Goal: Task Accomplishment & Management: Use online tool/utility

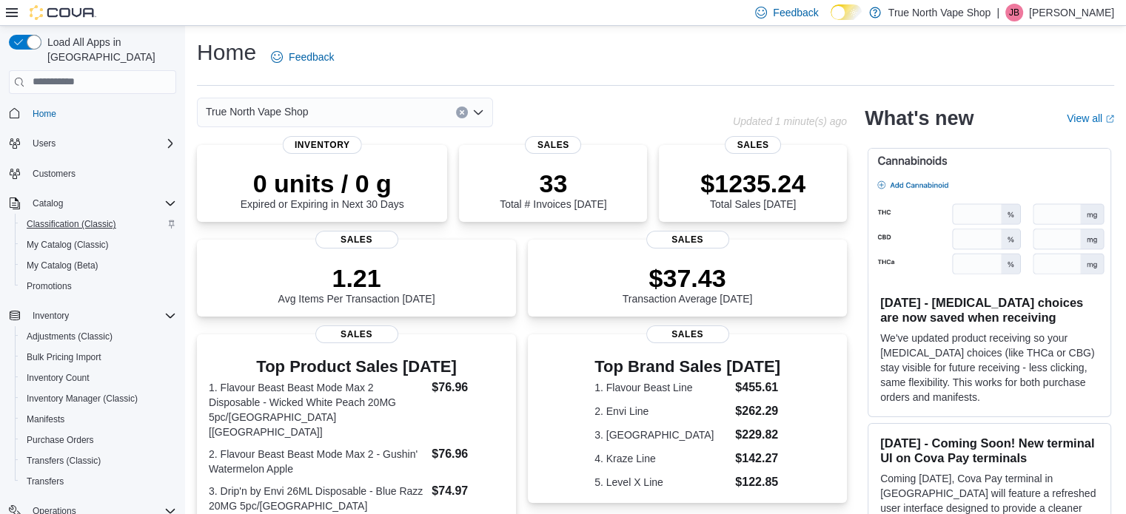
scroll to position [189, 0]
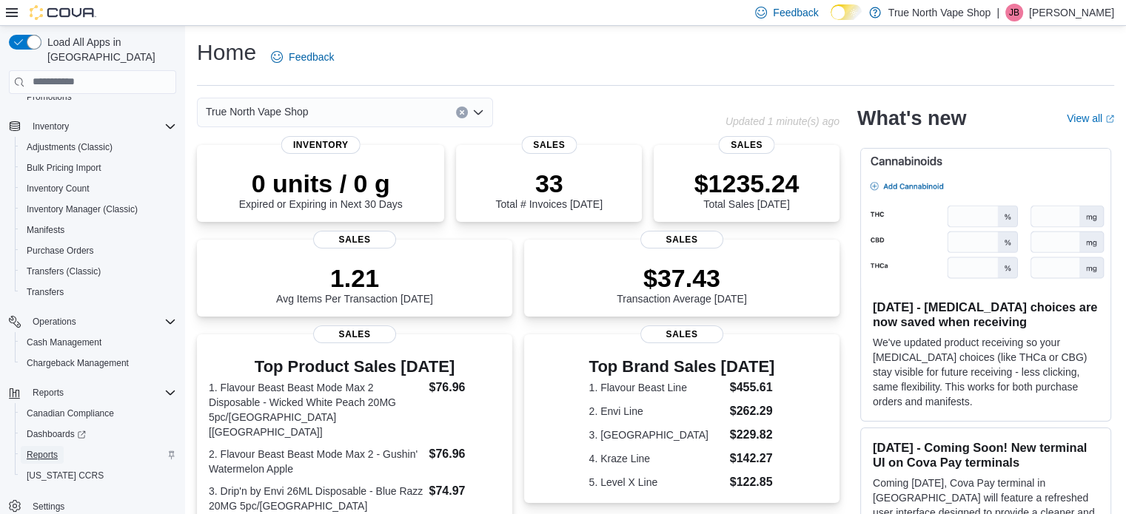
click at [30, 449] on span "Reports" at bounding box center [42, 455] width 31 height 12
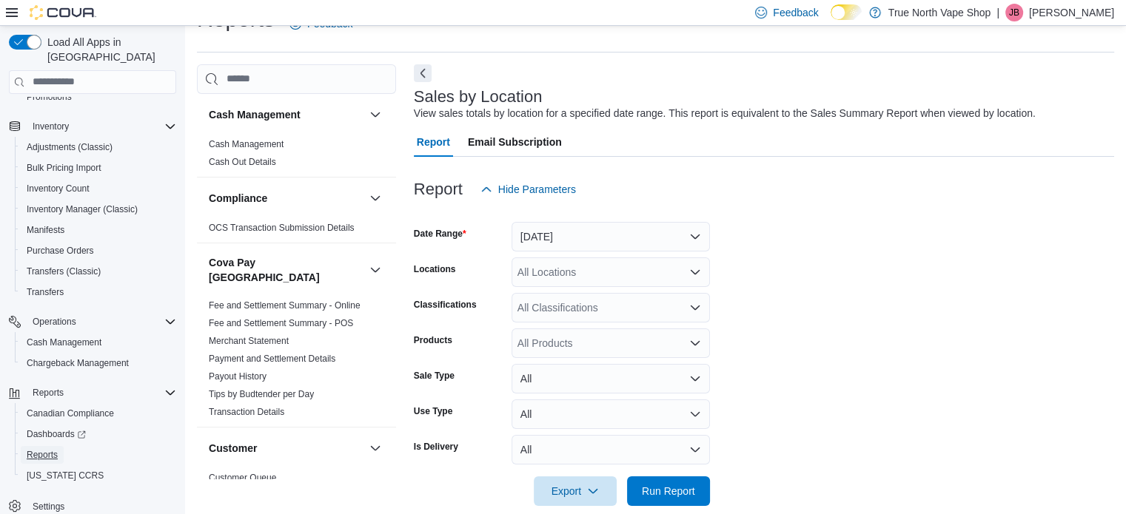
scroll to position [34, 0]
click at [617, 236] on button "[DATE]" at bounding box center [610, 236] width 198 height 30
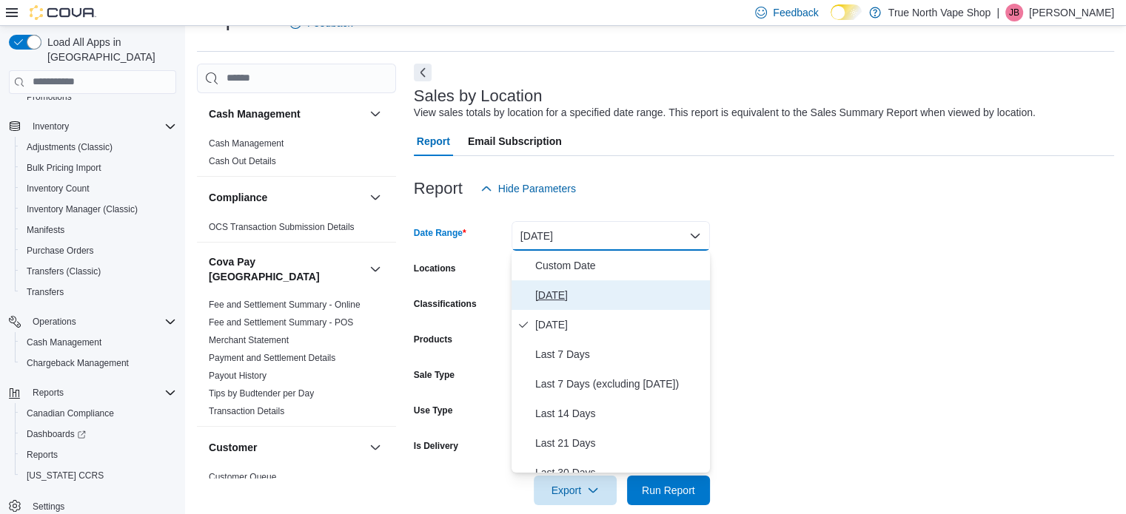
drag, startPoint x: 549, startPoint y: 298, endPoint x: 568, endPoint y: 300, distance: 18.6
click at [553, 298] on span "[DATE]" at bounding box center [619, 295] width 169 height 18
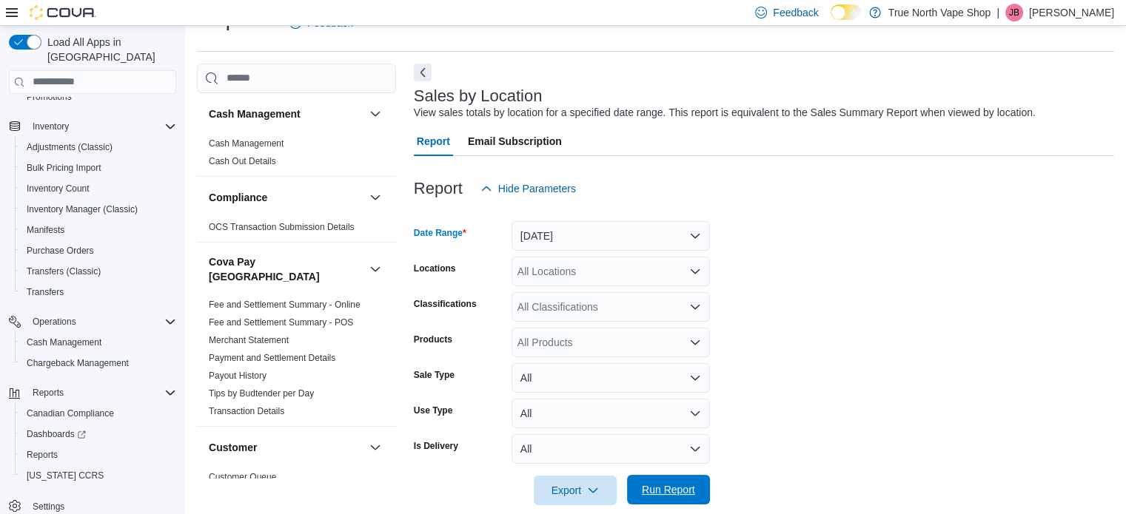
click at [665, 490] on span "Run Report" at bounding box center [668, 490] width 53 height 15
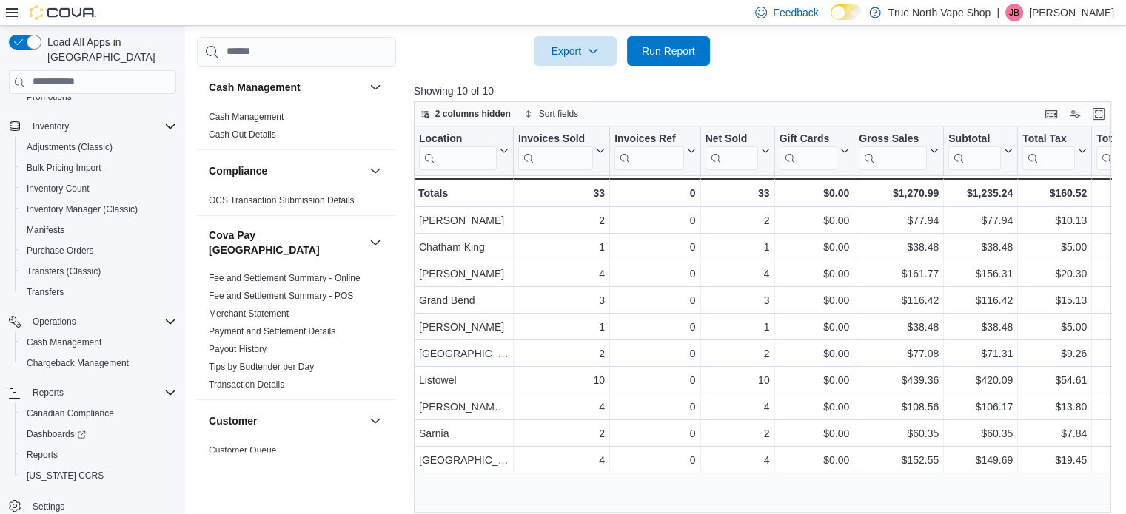
scroll to position [483, 0]
